Goal: Task Accomplishment & Management: Use online tool/utility

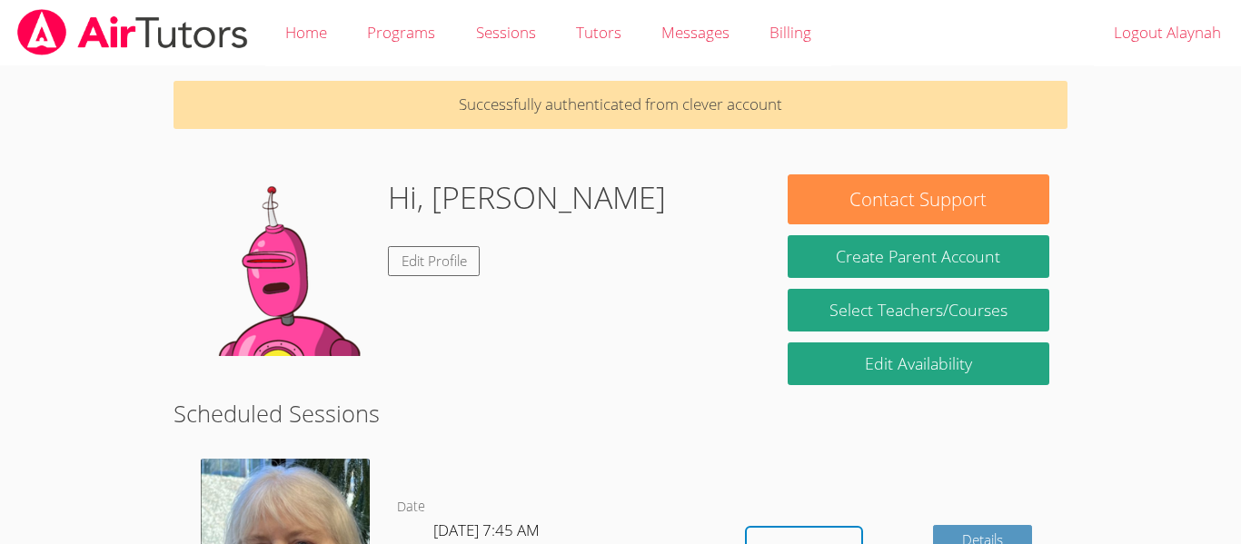
scroll to position [259, 0]
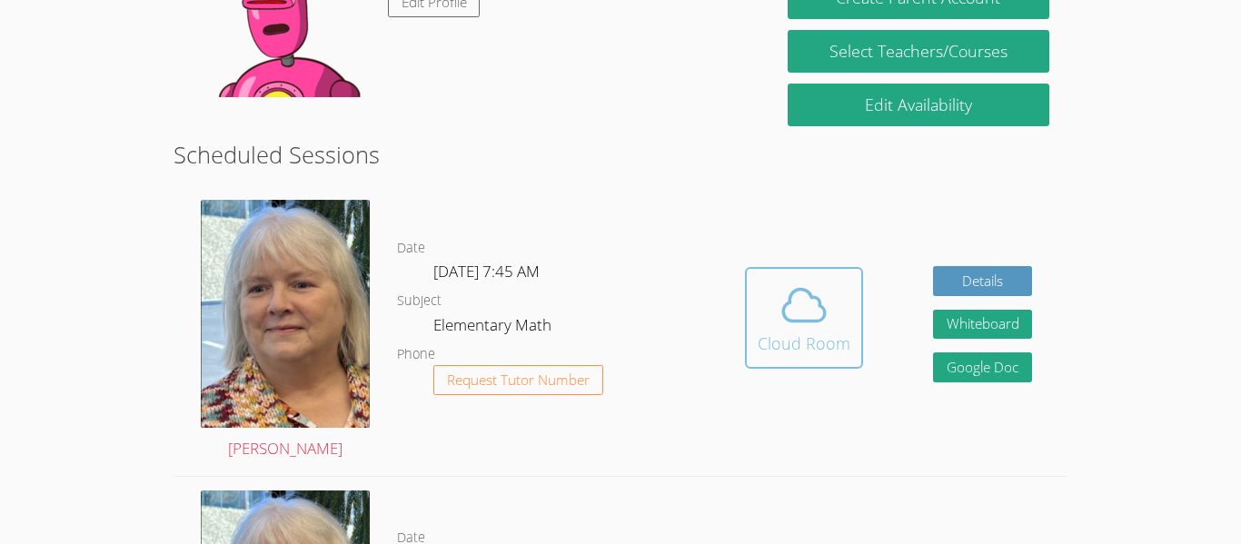
click at [761, 307] on span at bounding box center [804, 305] width 93 height 51
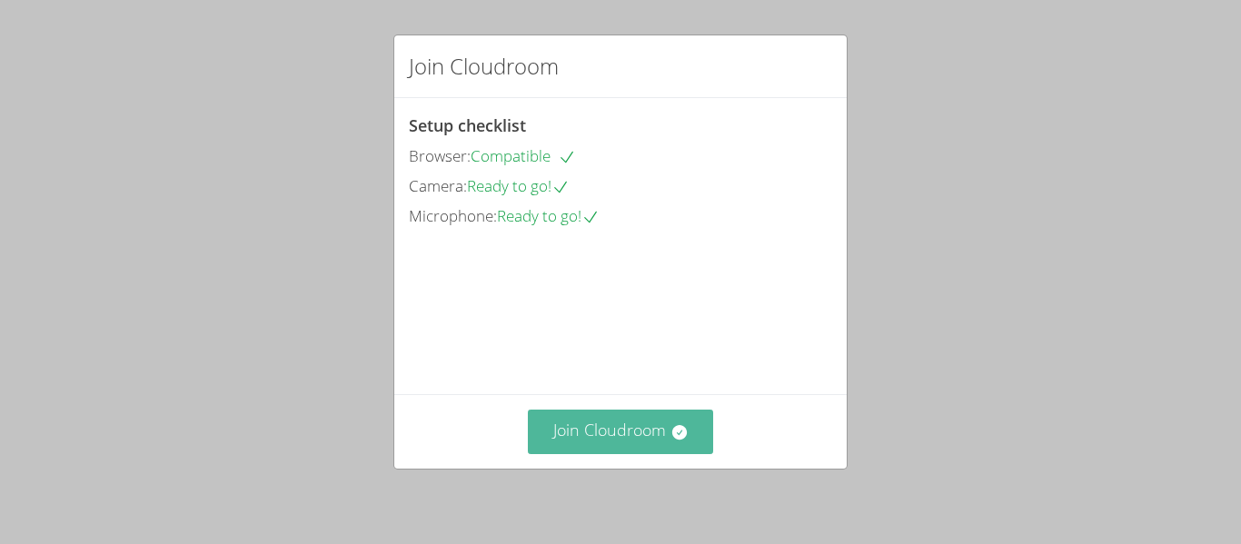
click at [600, 438] on button "Join Cloudroom" at bounding box center [621, 432] width 186 height 45
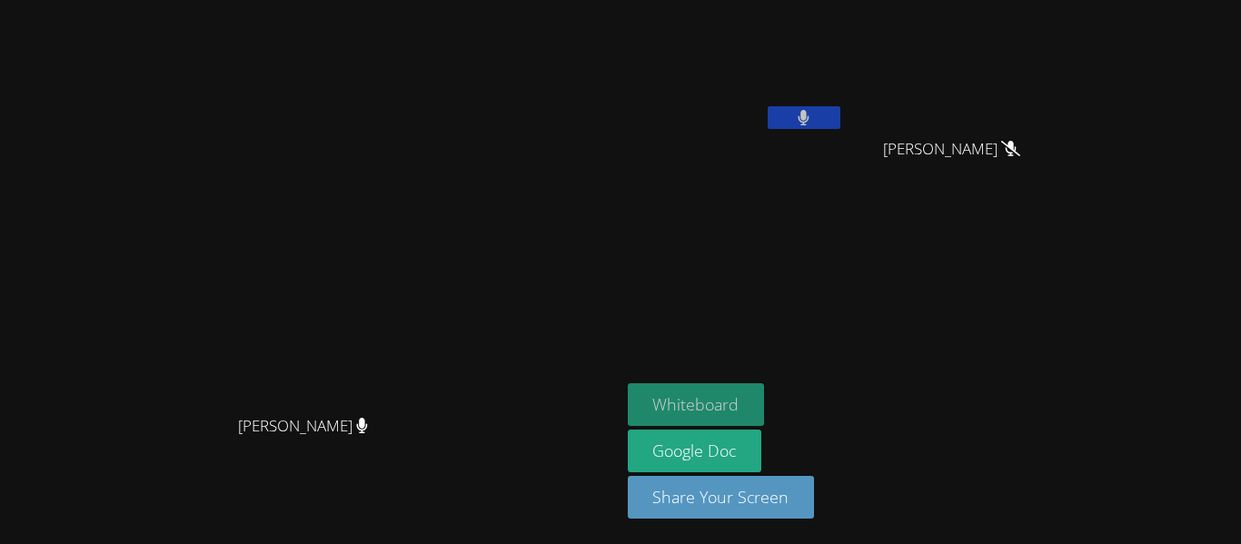
click at [765, 401] on button "Whiteboard" at bounding box center [696, 404] width 137 height 43
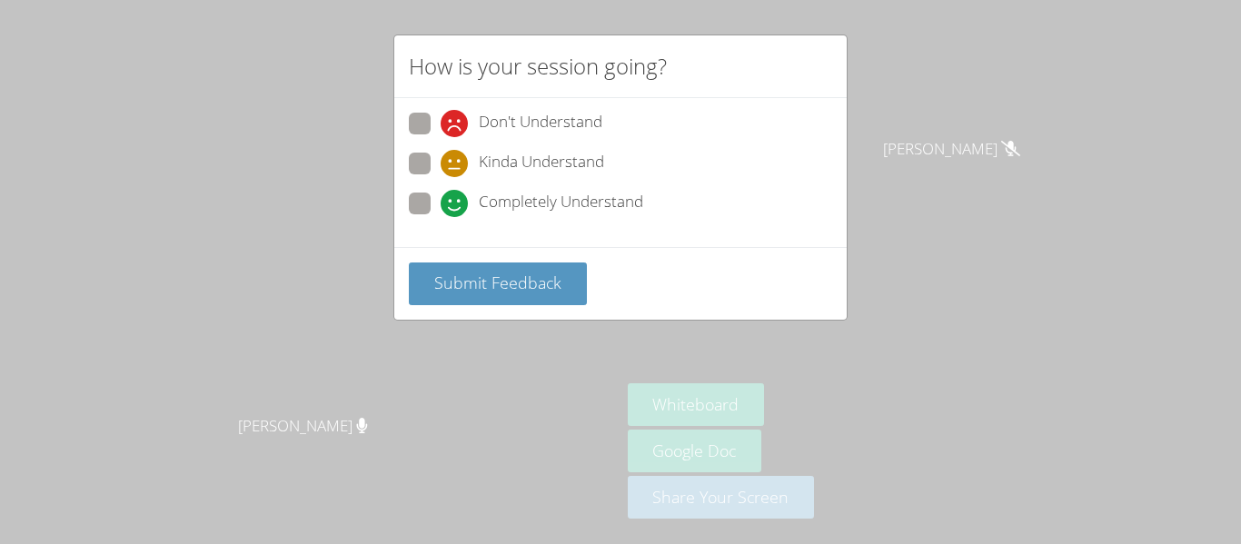
click at [441, 217] on span at bounding box center [441, 217] width 0 height 0
click at [441, 205] on input "Completely Understand" at bounding box center [448, 200] width 15 height 15
radio input "true"
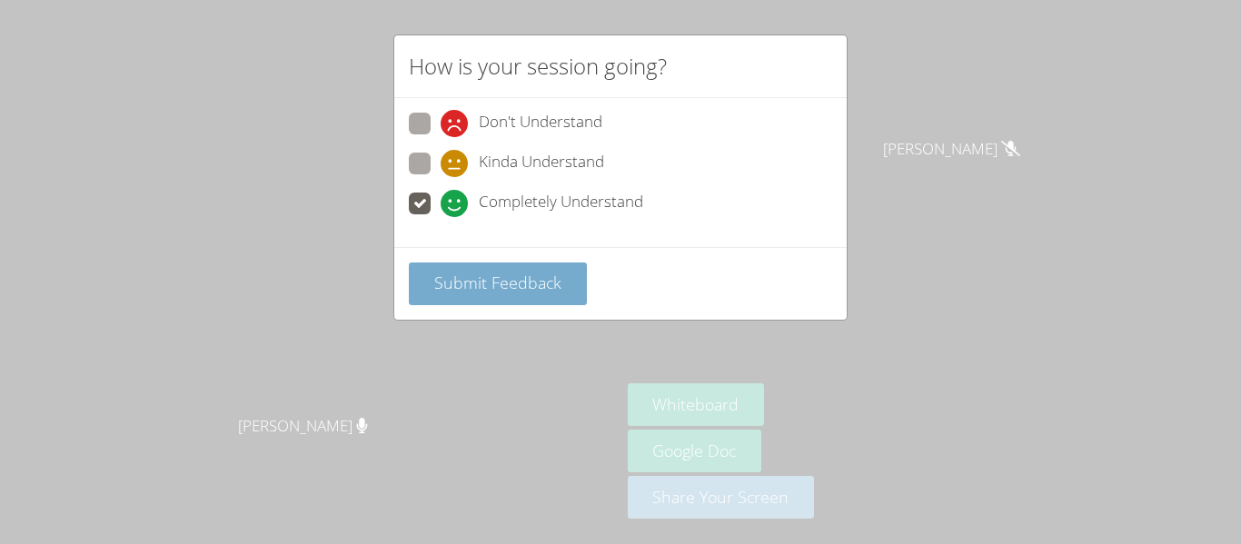
click at [520, 276] on span "Submit Feedback" at bounding box center [497, 283] width 127 height 22
